Goal: Information Seeking & Learning: Learn about a topic

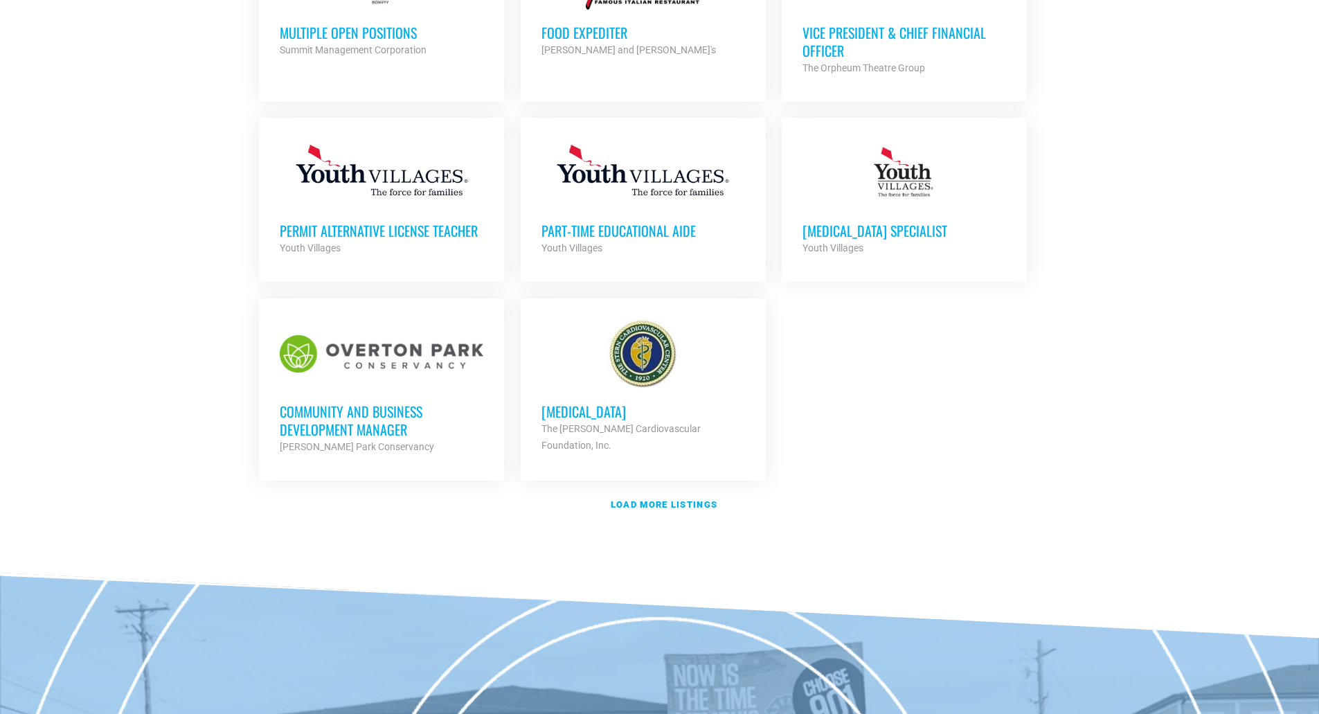
scroll to position [1491, 0]
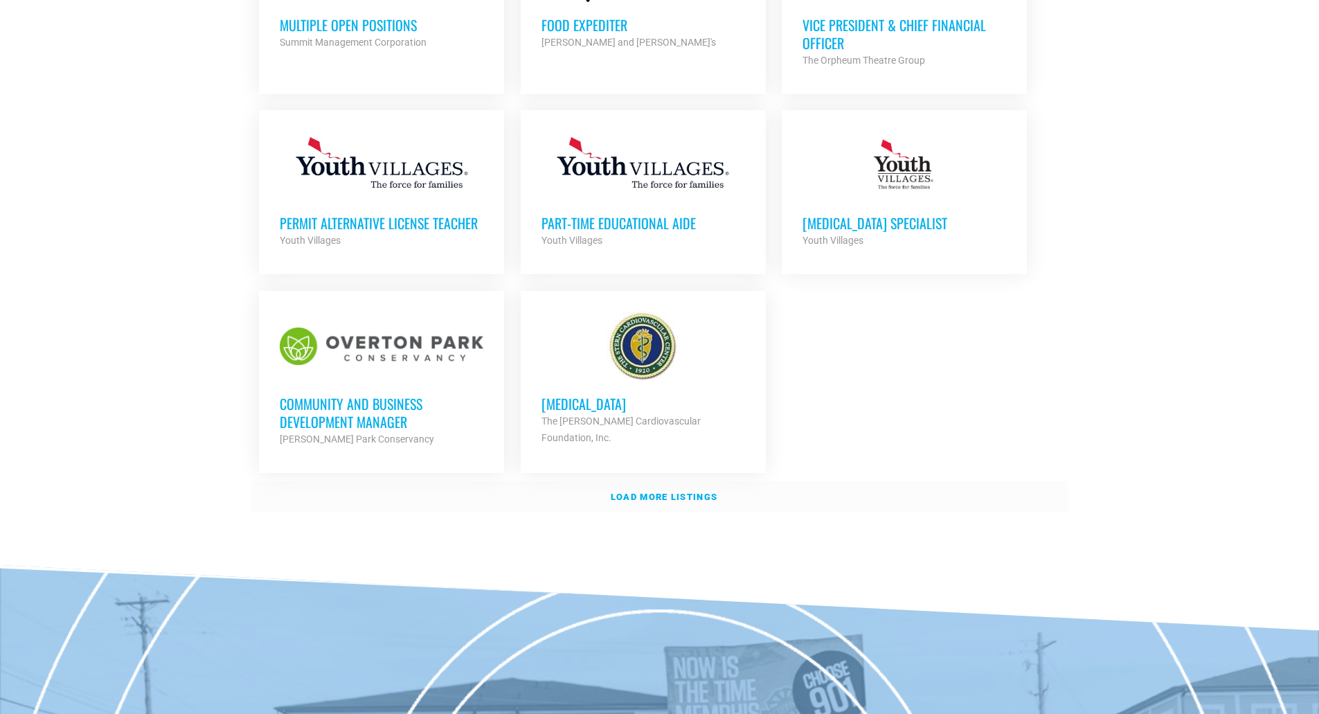
click at [634, 494] on strong "Load more listings" at bounding box center [664, 497] width 107 height 10
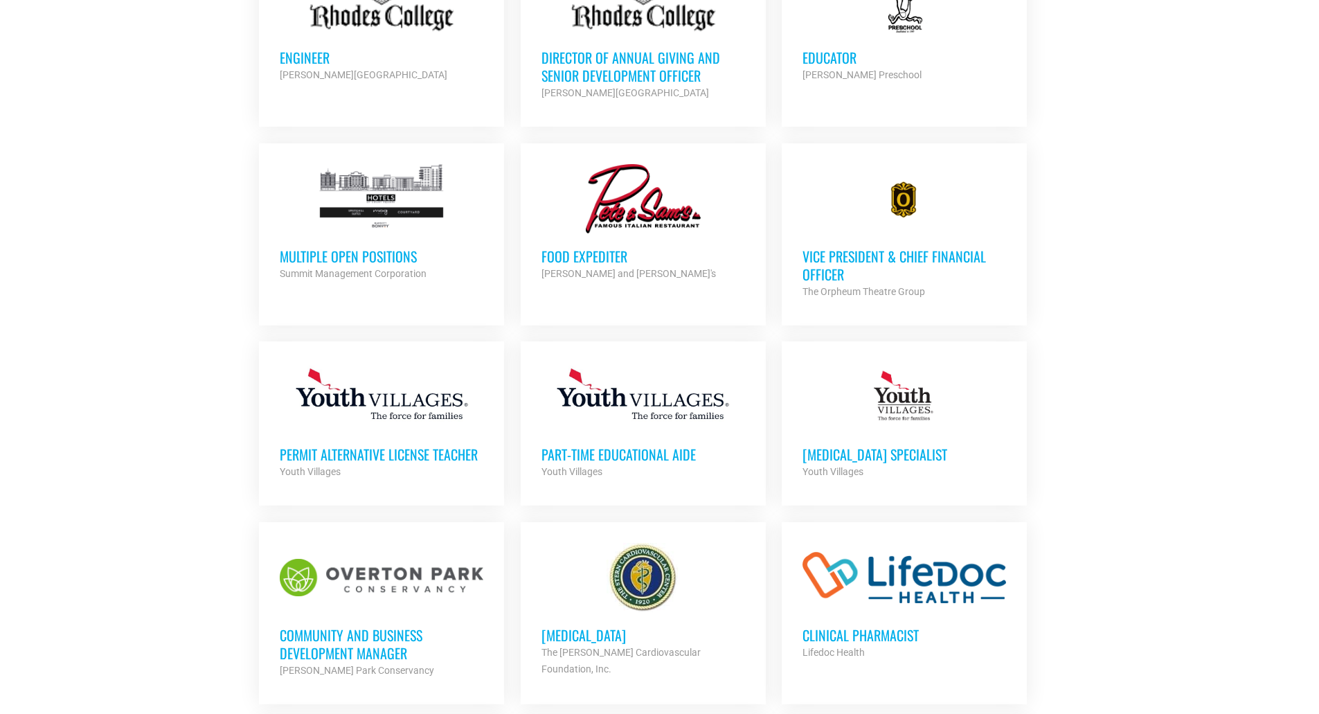
scroll to position [1279, 0]
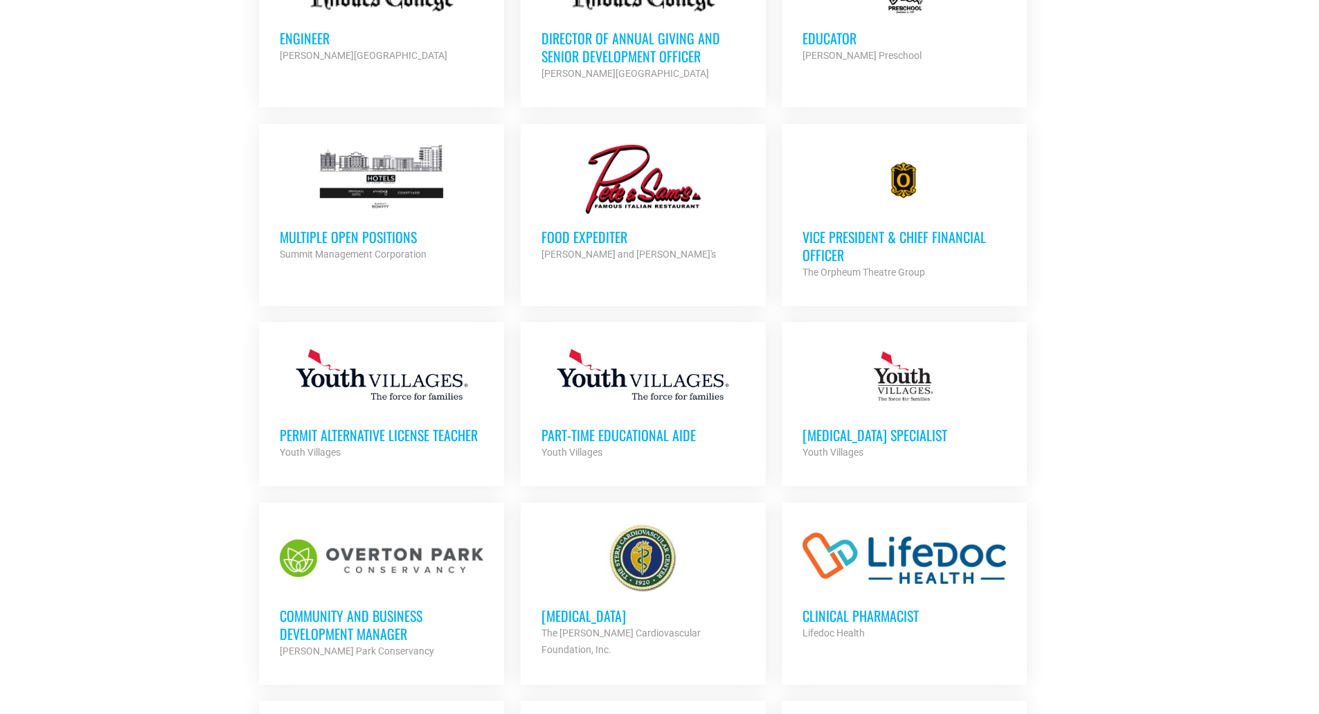
click at [366, 241] on h3 "Multiple Open Positions" at bounding box center [382, 237] width 204 height 18
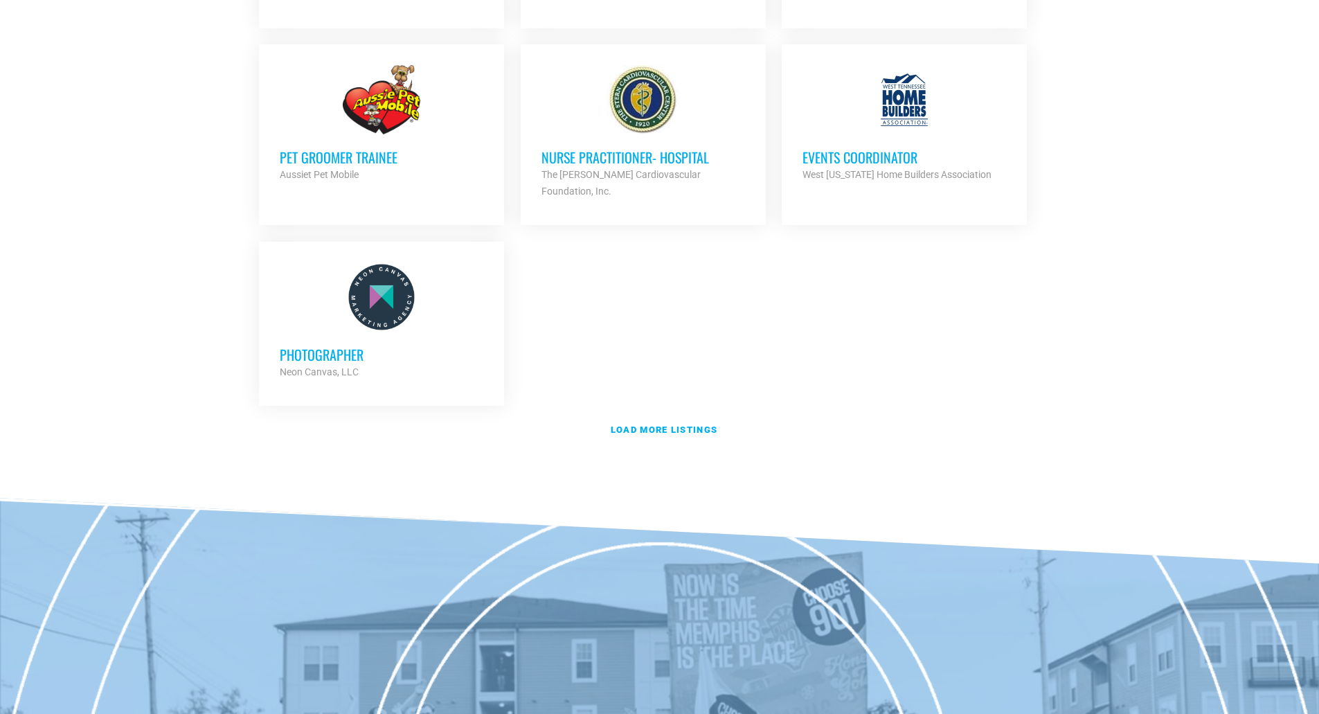
scroll to position [2947, 0]
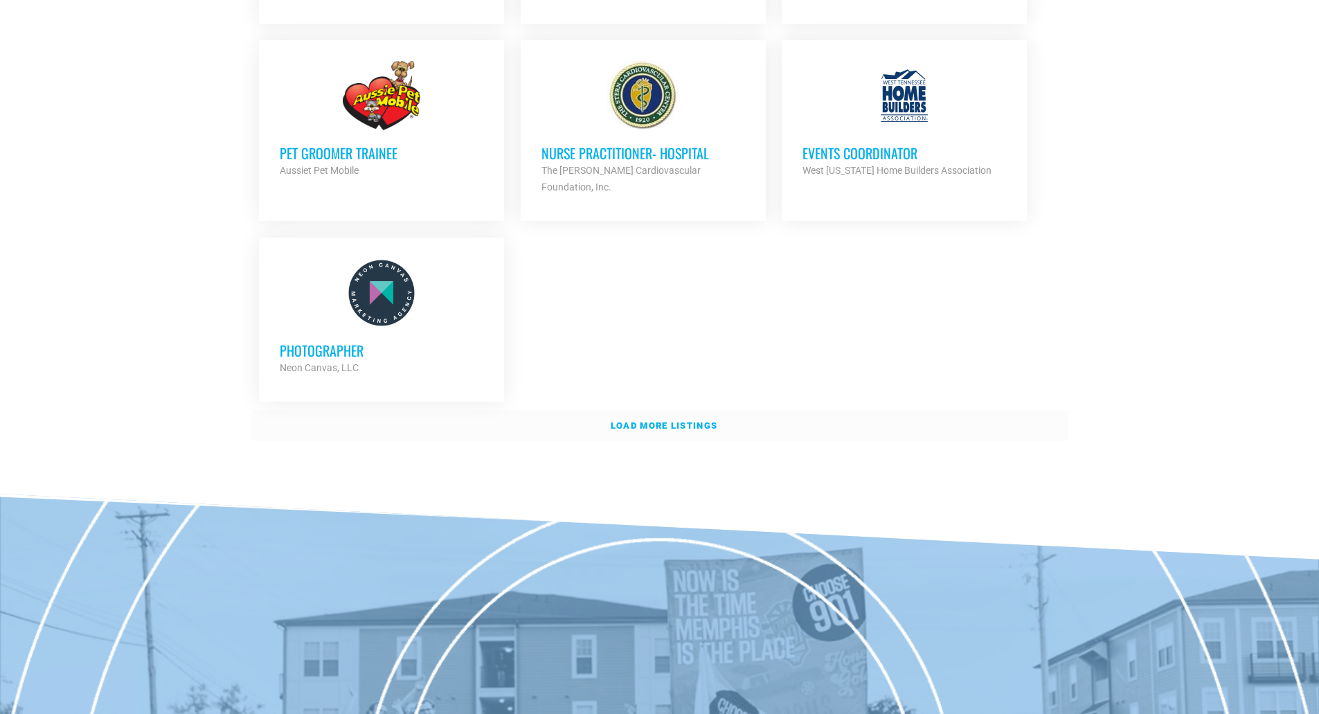
click at [668, 420] on strong "Load more listings" at bounding box center [664, 425] width 107 height 10
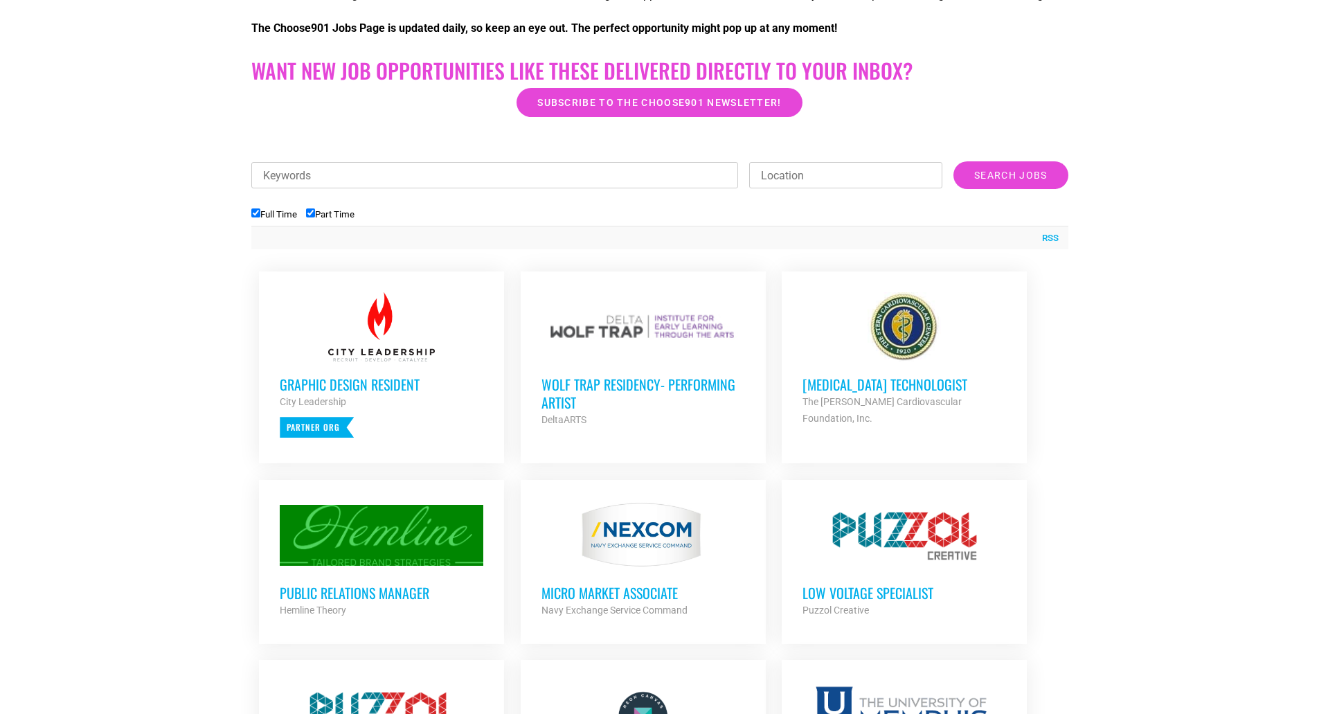
scroll to position [0, 0]
